Goal: Task Accomplishment & Management: Use online tool/utility

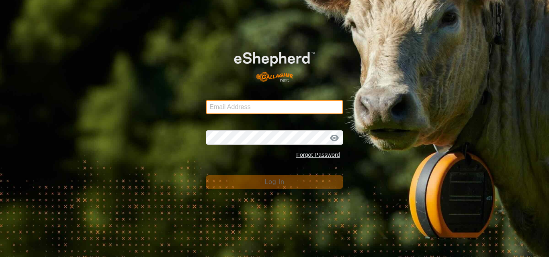
click at [264, 111] on input "Email Address" at bounding box center [274, 107] width 137 height 14
type input "[DOMAIN_NAME][EMAIL_ADDRESS][DOMAIN_NAME]"
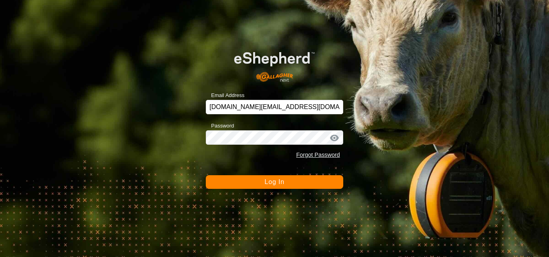
click at [263, 184] on button "Log In" at bounding box center [274, 183] width 137 height 14
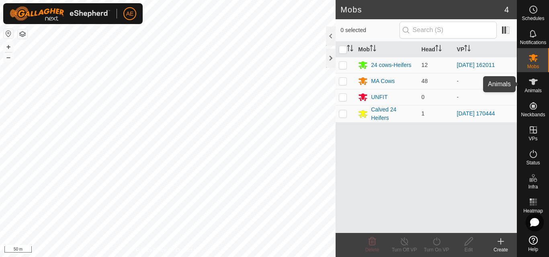
click at [536, 87] on es-animals-svg-icon at bounding box center [533, 82] width 14 height 13
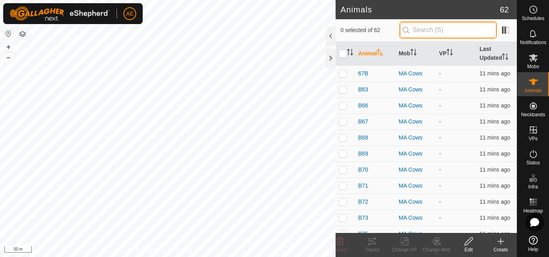
click at [472, 28] on input "text" at bounding box center [447, 30] width 97 height 17
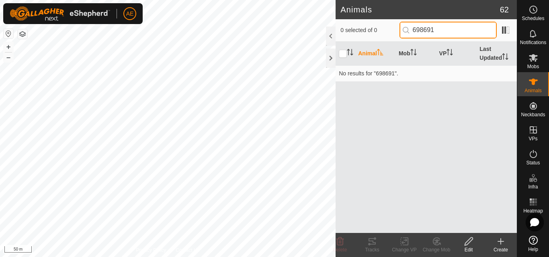
type input "698691"
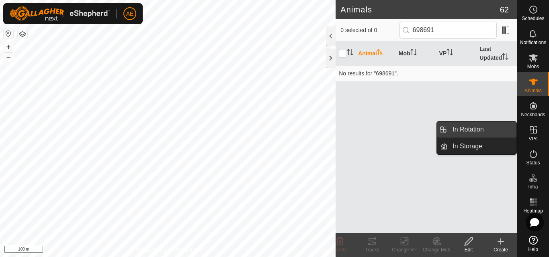
click at [495, 130] on link "In Rotation" at bounding box center [481, 130] width 69 height 16
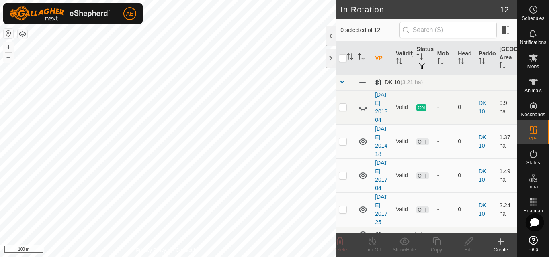
click at [500, 249] on div "Create" at bounding box center [500, 250] width 32 height 7
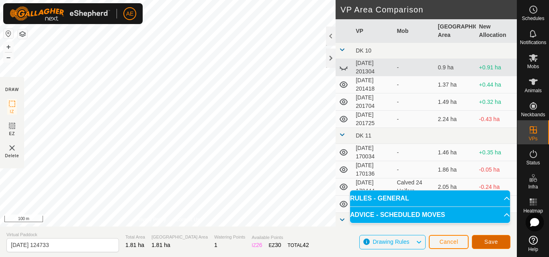
click at [488, 242] on span "Save" at bounding box center [491, 242] width 14 height 6
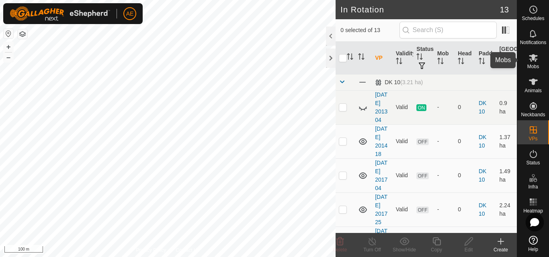
click at [533, 65] on span "Mobs" at bounding box center [533, 66] width 12 height 5
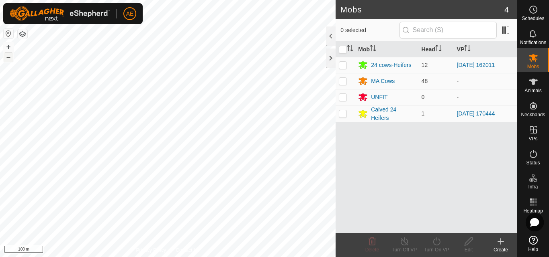
click at [8, 59] on button "–" at bounding box center [9, 58] width 10 height 10
click at [8, 49] on button "+" at bounding box center [9, 47] width 10 height 10
click at [11, 46] on button "+" at bounding box center [9, 47] width 10 height 10
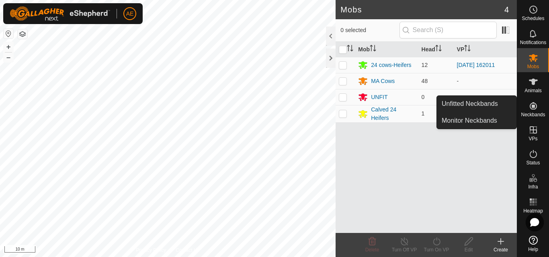
click at [531, 110] on icon at bounding box center [532, 105] width 7 height 7
click at [509, 106] on link "Unfitted Neckbands" at bounding box center [477, 104] width 80 height 16
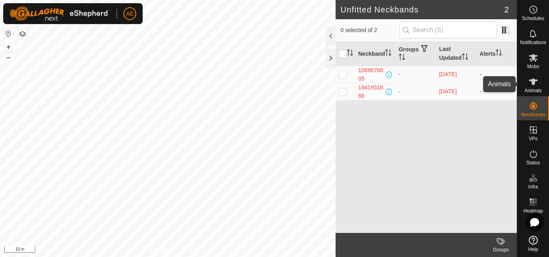
click at [532, 86] on icon at bounding box center [533, 82] width 10 height 10
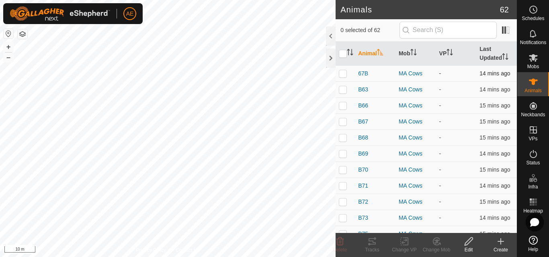
click at [341, 72] on p-checkbox at bounding box center [343, 73] width 8 height 6
checkbox input "true"
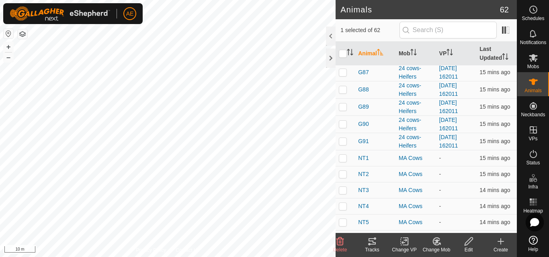
scroll to position [407, 0]
click at [340, 192] on p-checkbox at bounding box center [343, 190] width 8 height 6
checkbox input "true"
click at [341, 210] on td at bounding box center [344, 206] width 19 height 16
checkbox input "true"
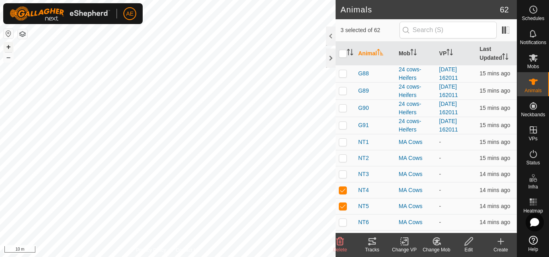
click at [8, 46] on button "+" at bounding box center [9, 47] width 10 height 10
click at [8, 61] on button "–" at bounding box center [9, 58] width 10 height 10
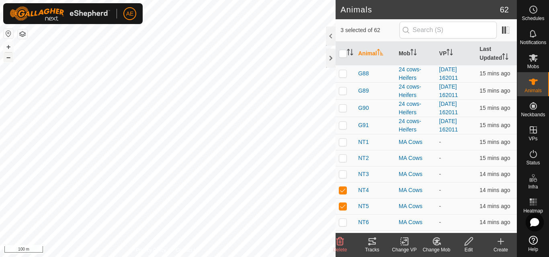
click at [8, 61] on button "–" at bounding box center [9, 58] width 10 height 10
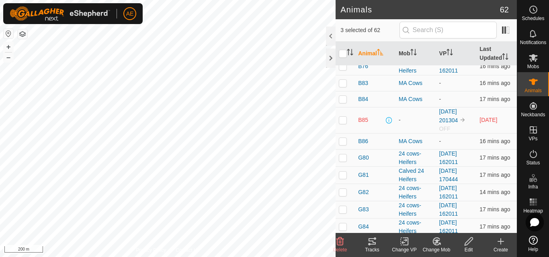
scroll to position [177, 0]
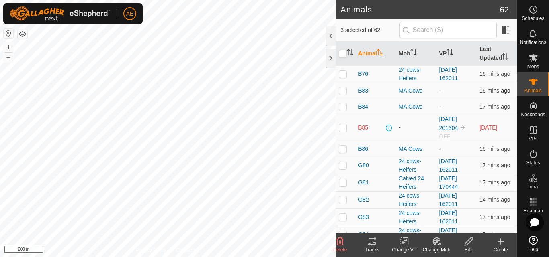
click at [342, 93] on p-checkbox at bounding box center [343, 91] width 8 height 6
checkbox input "true"
click at [437, 244] on icon at bounding box center [436, 242] width 10 height 10
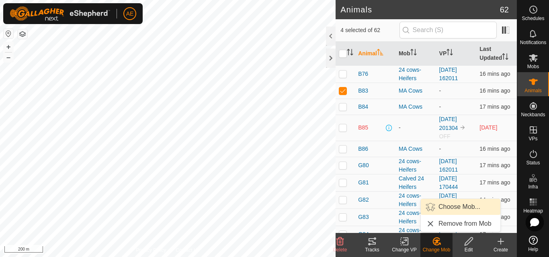
click at [458, 208] on link "Choose Mob..." at bounding box center [461, 207] width 80 height 16
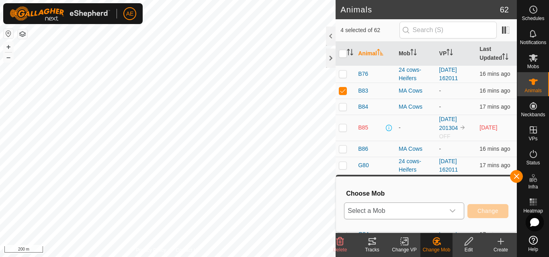
click at [453, 212] on icon "dropdown trigger" at bounding box center [452, 211] width 6 height 6
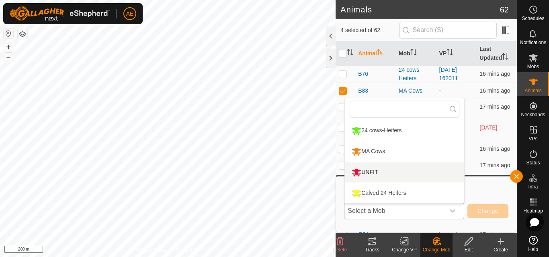
click at [394, 171] on li "UNFIT" at bounding box center [404, 173] width 119 height 20
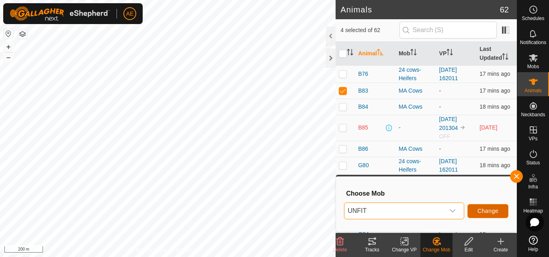
click at [495, 212] on span "Change" at bounding box center [487, 211] width 21 height 6
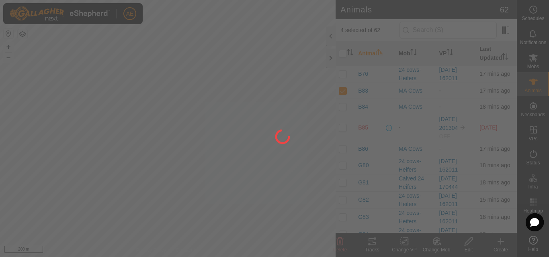
checkbox input "false"
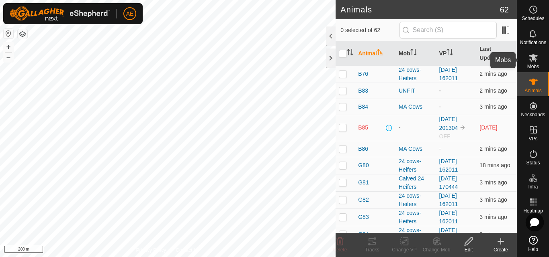
click at [536, 60] on icon at bounding box center [533, 58] width 9 height 8
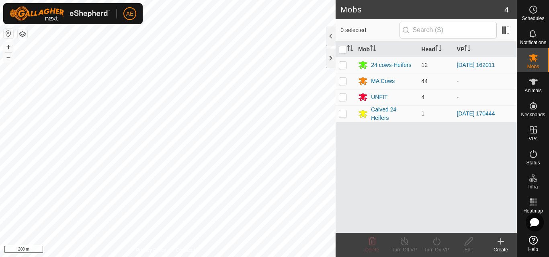
click at [343, 82] on p-checkbox at bounding box center [343, 81] width 8 height 6
checkbox input "true"
click at [436, 244] on icon at bounding box center [436, 242] width 10 height 10
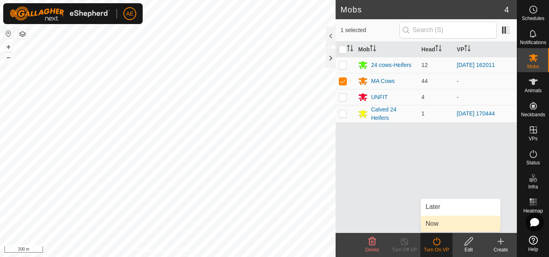
click at [438, 223] on link "Now" at bounding box center [461, 224] width 80 height 16
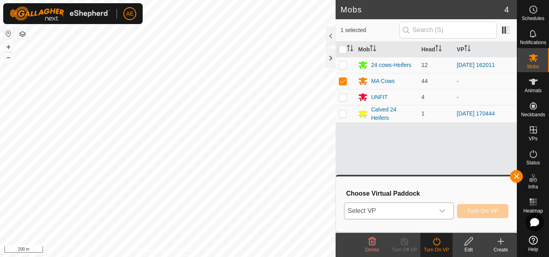
click at [443, 211] on icon "dropdown trigger" at bounding box center [442, 211] width 6 height 3
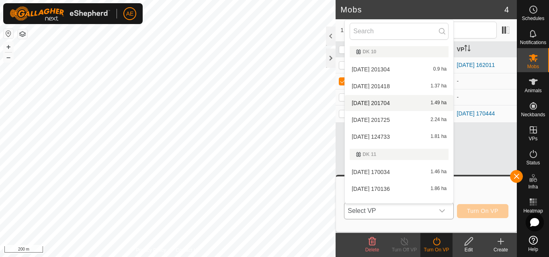
click at [389, 101] on li "[DATE] 201704 1.49 ha" at bounding box center [399, 103] width 108 height 16
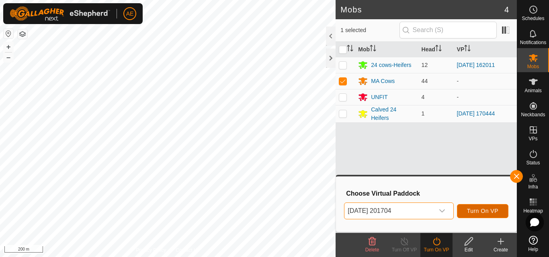
click at [476, 210] on span "Turn On VP" at bounding box center [482, 211] width 31 height 6
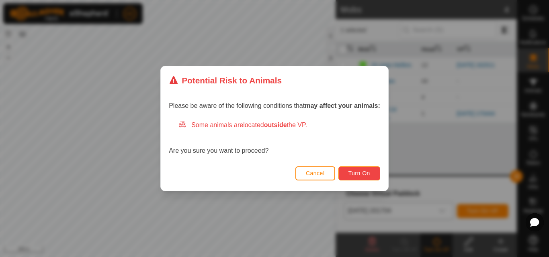
click at [374, 174] on button "Turn On" at bounding box center [359, 174] width 42 height 14
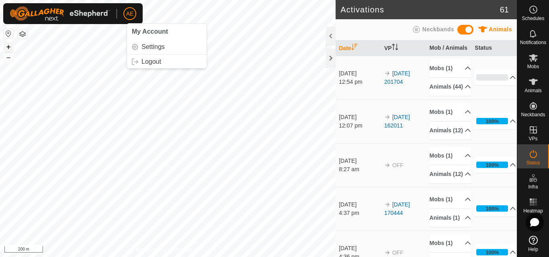
click at [7, 47] on button "+" at bounding box center [9, 47] width 10 height 10
click at [533, 64] on span "Mobs" at bounding box center [533, 66] width 12 height 5
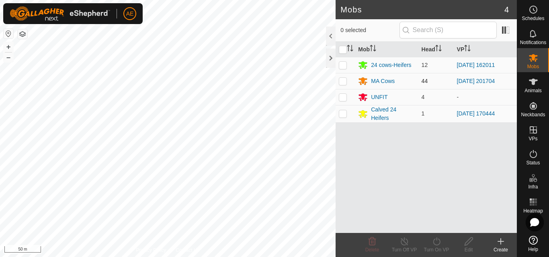
click at [344, 82] on p-checkbox at bounding box center [343, 81] width 8 height 6
checkbox input "true"
click at [403, 245] on icon at bounding box center [403, 242] width 7 height 8
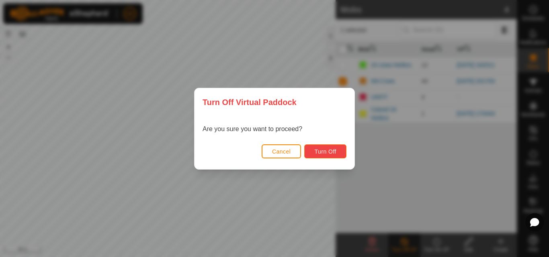
click at [336, 154] on span "Turn Off" at bounding box center [325, 152] width 22 height 6
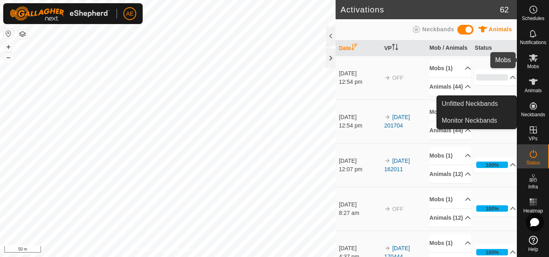
click at [531, 63] on es-mob-svg-icon at bounding box center [533, 57] width 14 height 13
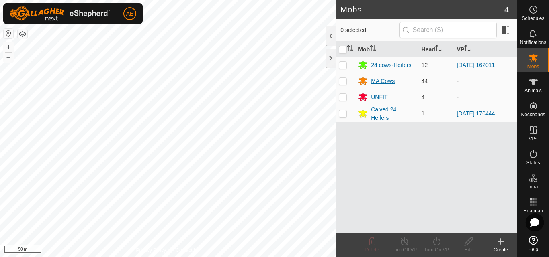
click at [390, 82] on div "MA Cows" at bounding box center [383, 81] width 24 height 8
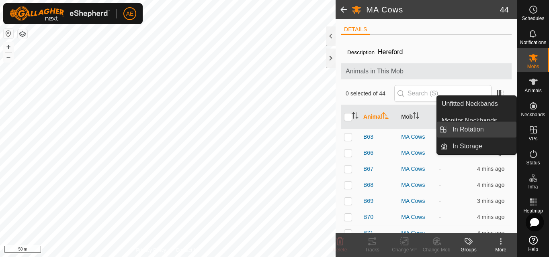
click at [506, 132] on link "In Rotation" at bounding box center [481, 130] width 69 height 16
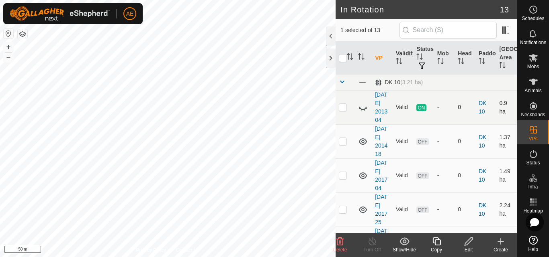
click at [343, 110] on p-checkbox at bounding box center [343, 107] width 8 height 6
checkbox input "true"
click at [533, 63] on es-mob-svg-icon at bounding box center [533, 57] width 14 height 13
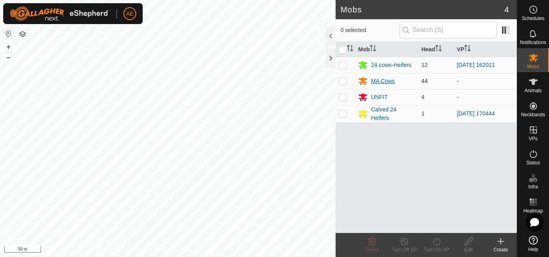
click at [380, 80] on div "MA Cows" at bounding box center [383, 81] width 24 height 8
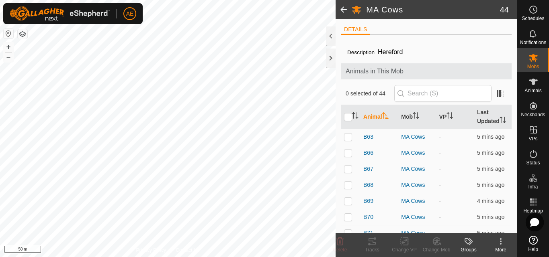
click at [500, 242] on icon at bounding box center [501, 242] width 2 height 2
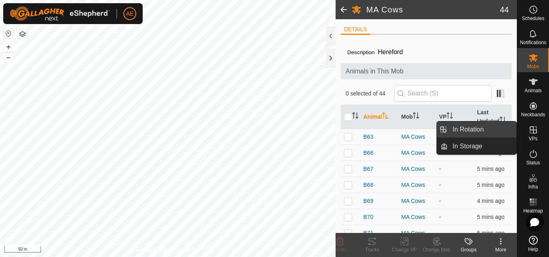
click at [477, 126] on span "In Rotation" at bounding box center [467, 130] width 31 height 10
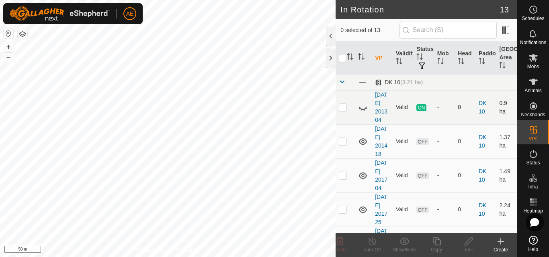
click at [341, 110] on p-checkbox at bounding box center [343, 107] width 8 height 6
checkbox input "false"
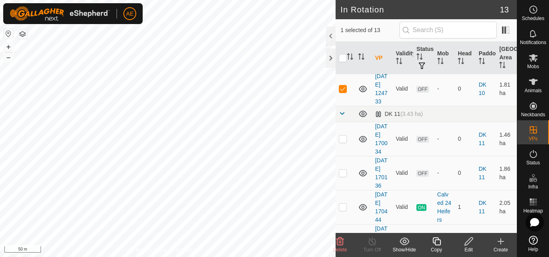
scroll to position [155, 0]
click at [343, 92] on p-checkbox at bounding box center [343, 88] width 8 height 6
checkbox input "true"
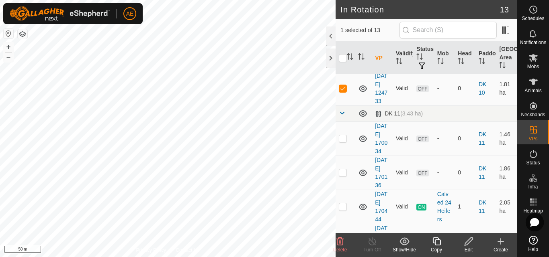
checkbox input "false"
click at [343, 57] on p-checkbox at bounding box center [343, 54] width 8 height 6
checkbox input "false"
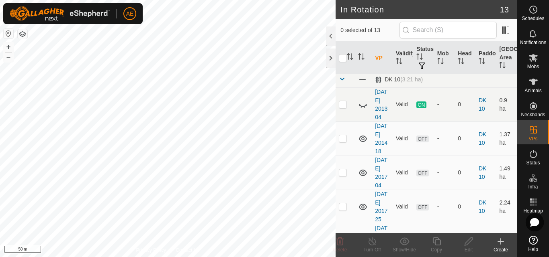
scroll to position [0, 0]
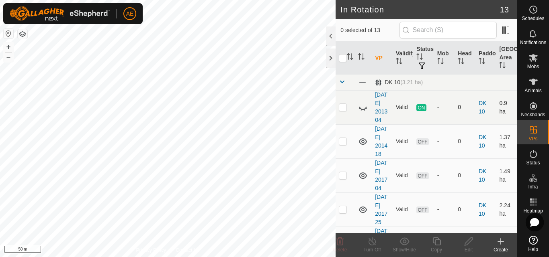
click at [342, 110] on p-checkbox at bounding box center [343, 107] width 8 height 6
checkbox input "true"
click at [369, 244] on icon at bounding box center [371, 242] width 7 height 8
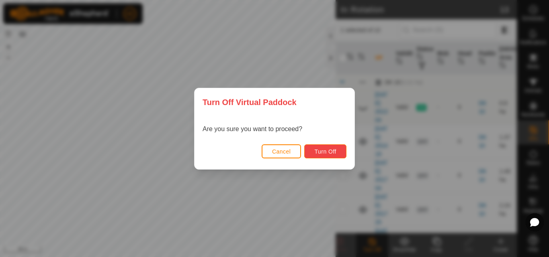
click at [319, 153] on span "Turn Off" at bounding box center [325, 152] width 22 height 6
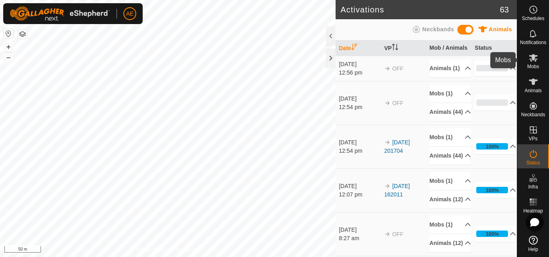
click at [533, 65] on span "Mobs" at bounding box center [533, 66] width 12 height 5
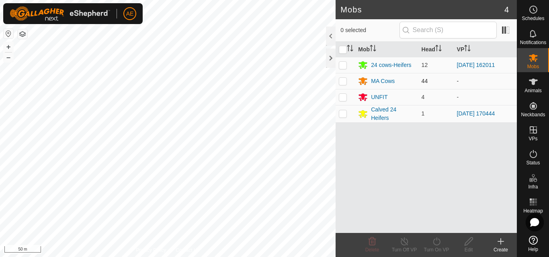
click at [343, 79] on p-checkbox at bounding box center [343, 81] width 8 height 6
checkbox input "true"
click at [435, 244] on icon at bounding box center [436, 242] width 10 height 10
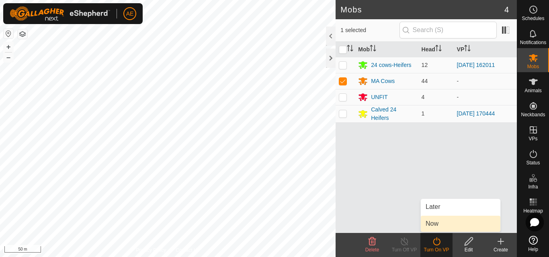
click at [436, 222] on link "Now" at bounding box center [461, 224] width 80 height 16
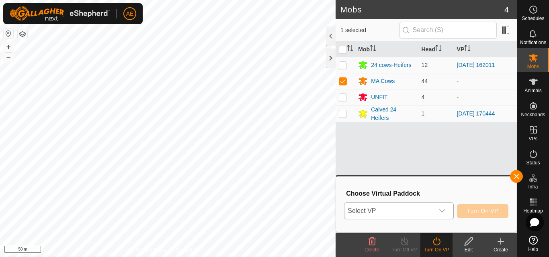
click at [444, 211] on icon "dropdown trigger" at bounding box center [442, 211] width 6 height 6
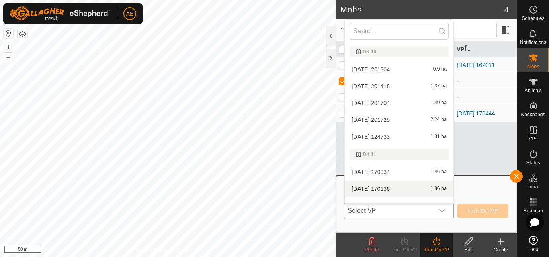
scroll to position [10, 0]
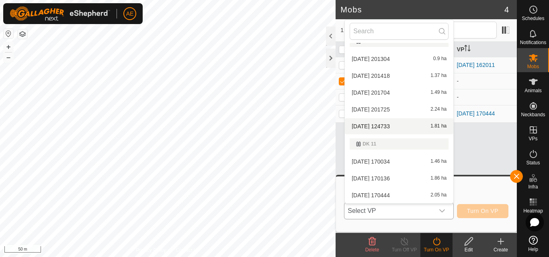
click at [398, 126] on li "[DATE] 124733 1.81 ha" at bounding box center [399, 126] width 108 height 16
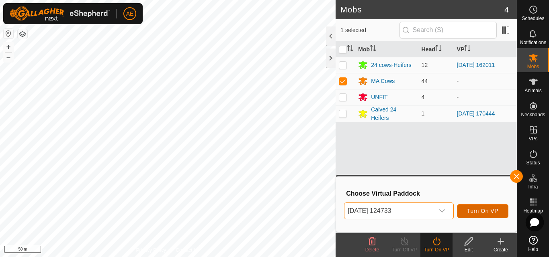
click at [497, 216] on button "Turn On VP" at bounding box center [482, 211] width 51 height 14
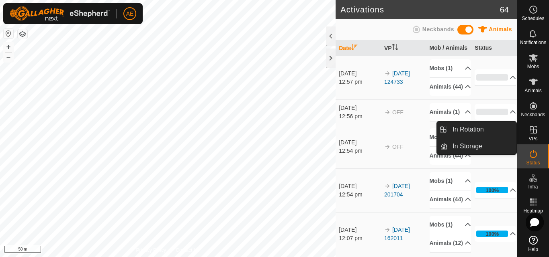
click at [535, 131] on icon at bounding box center [533, 130] width 10 height 10
click at [496, 130] on link "In Rotation" at bounding box center [481, 130] width 69 height 16
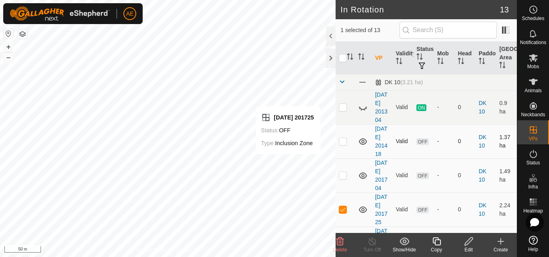
checkbox input "false"
